Goal: Task Accomplishment & Management: Manage account settings

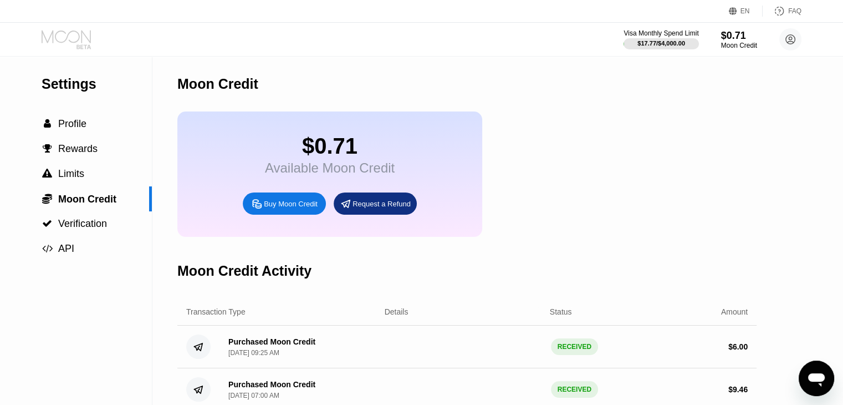
click at [64, 32] on icon at bounding box center [66, 36] width 49 height 13
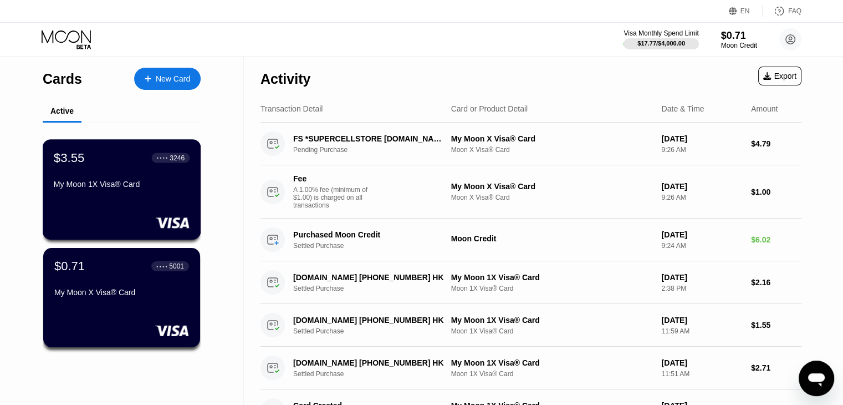
click at [112, 176] on div "$3.55 ● ● ● ● 3246 My Moon 1X Visa® Card" at bounding box center [122, 171] width 136 height 43
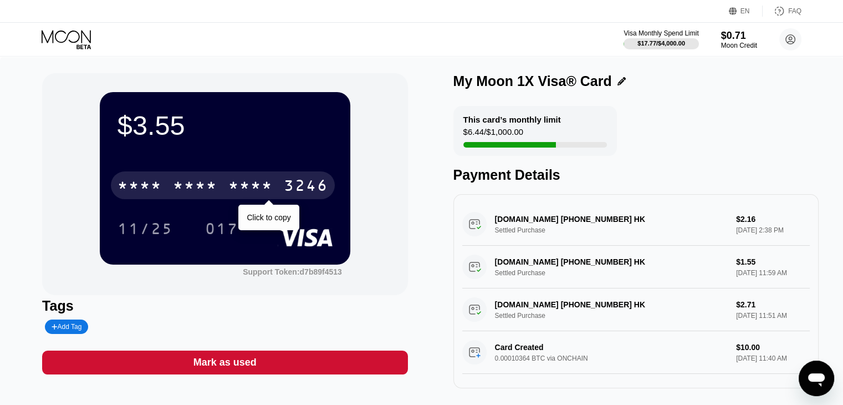
click at [258, 186] on div "* * * *" at bounding box center [250, 187] width 44 height 18
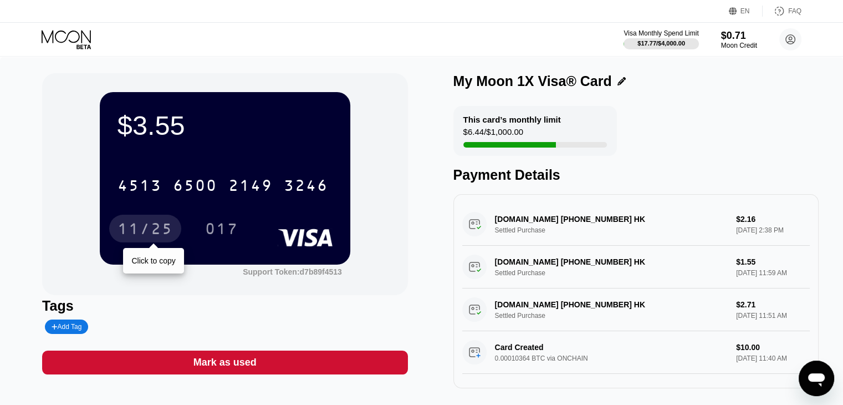
click at [133, 225] on div "11/25" at bounding box center [145, 230] width 55 height 18
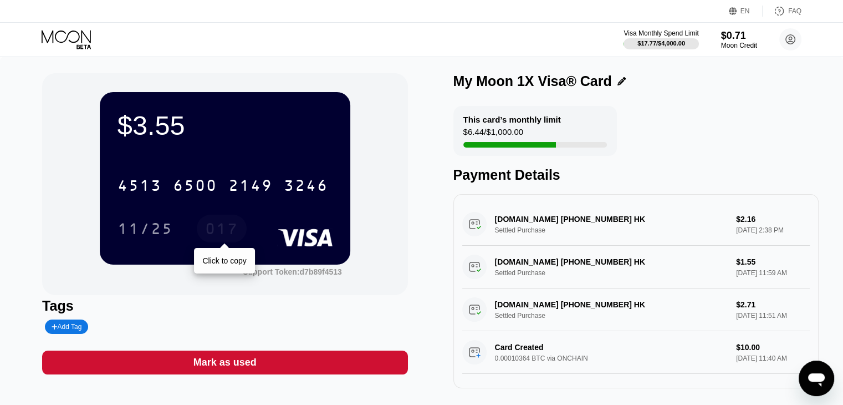
click at [222, 229] on div "017" at bounding box center [221, 230] width 33 height 18
